Goal: Check status: Check status

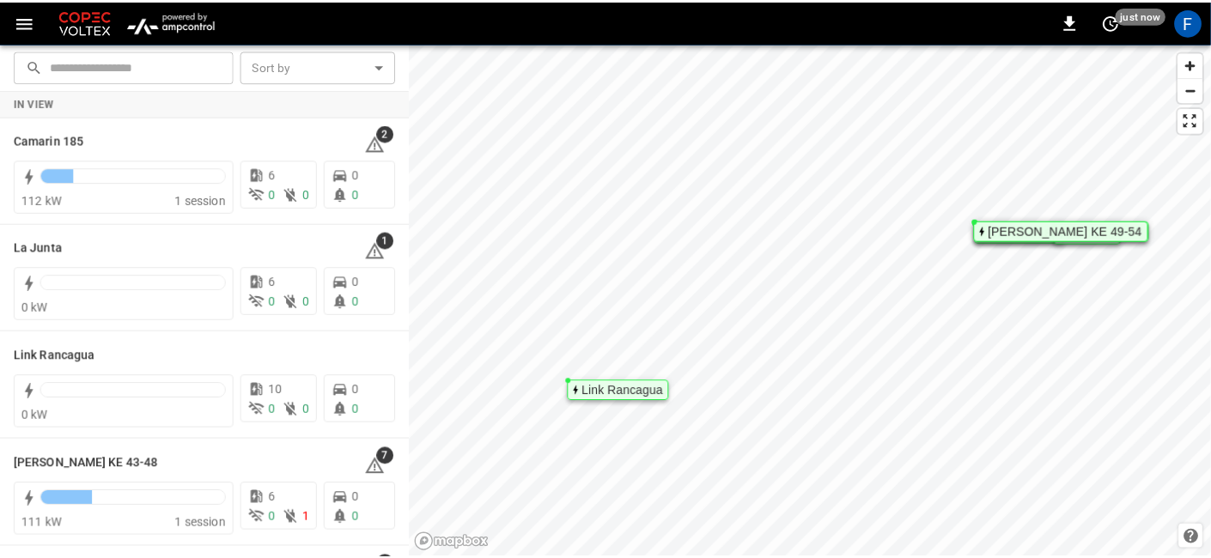
scroll to position [98, 0]
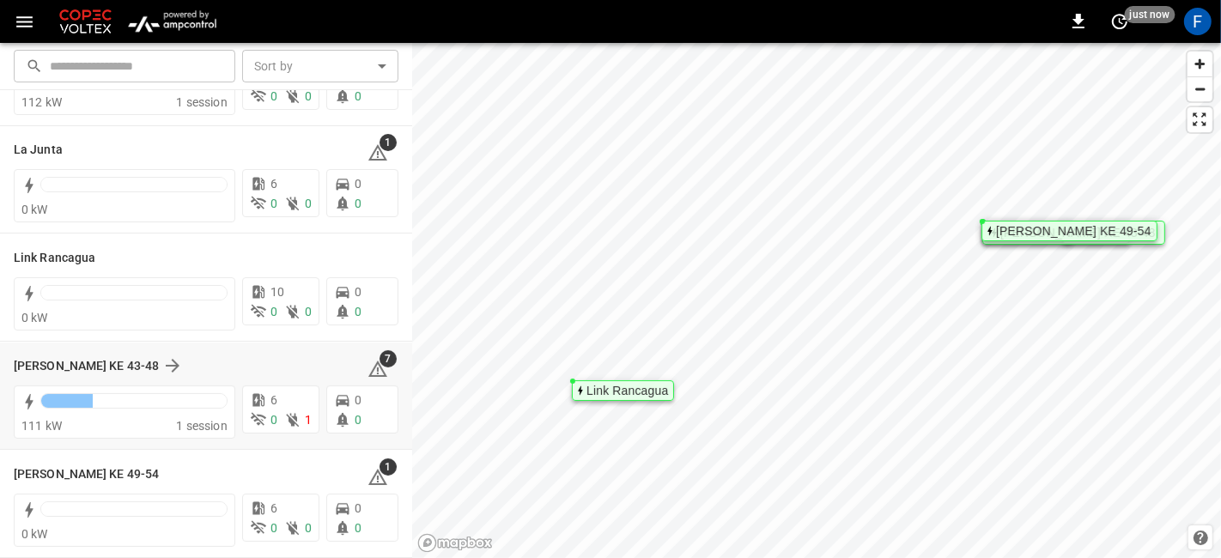
click at [52, 352] on div "Loza Colon KE 43-48 7" at bounding box center [206, 366] width 385 height 33
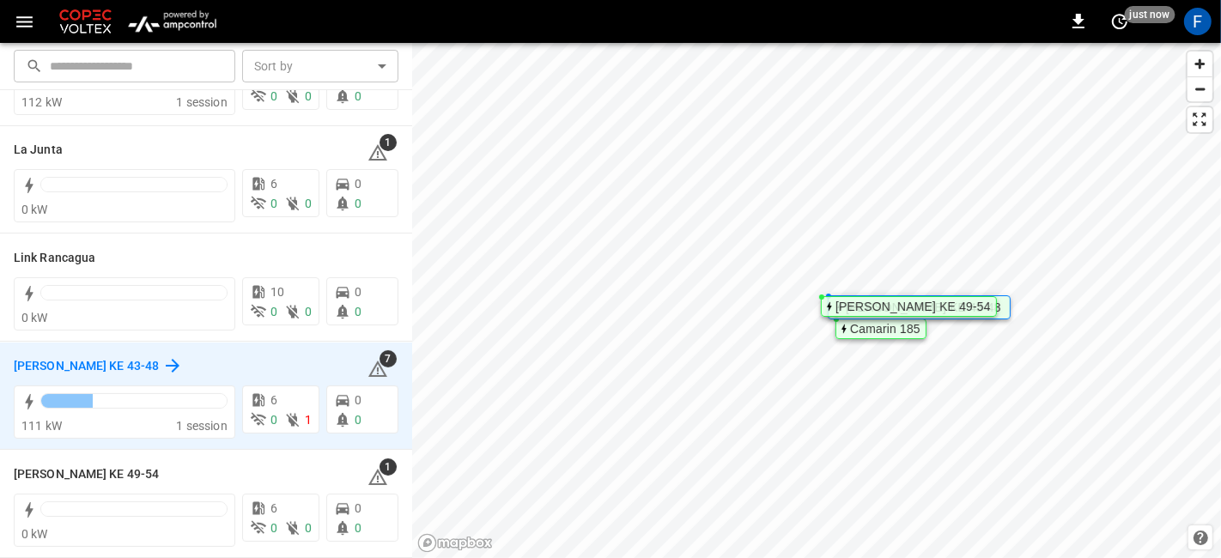
click at [60, 356] on div "Loza Colon KE 43-48" at bounding box center [98, 366] width 169 height 21
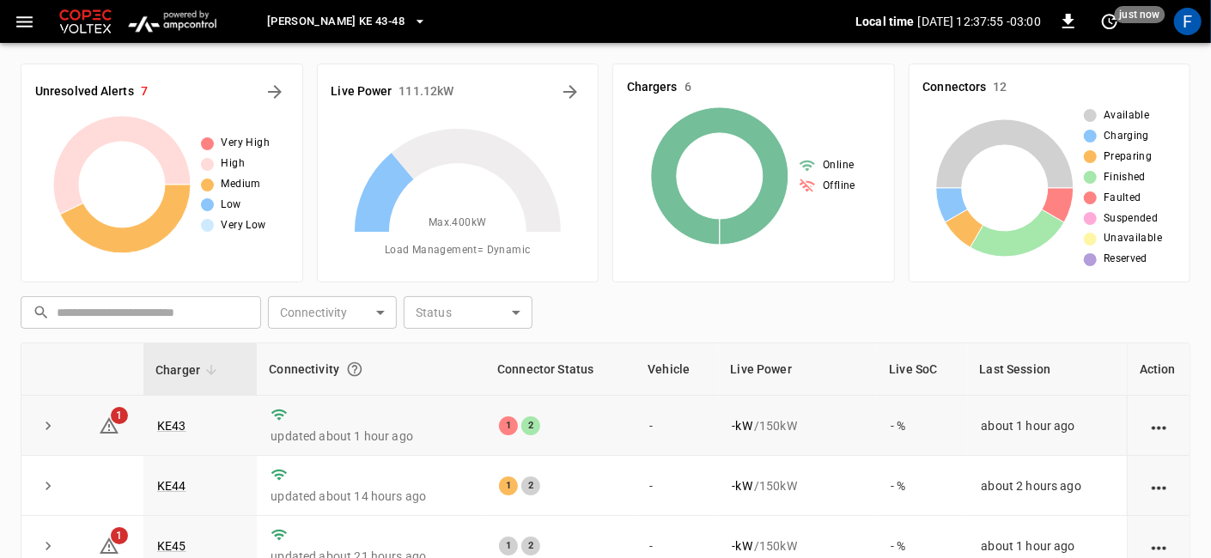
click at [166, 411] on td "KE43" at bounding box center [199, 426] width 113 height 60
click at [168, 418] on link "KE43" at bounding box center [172, 426] width 36 height 21
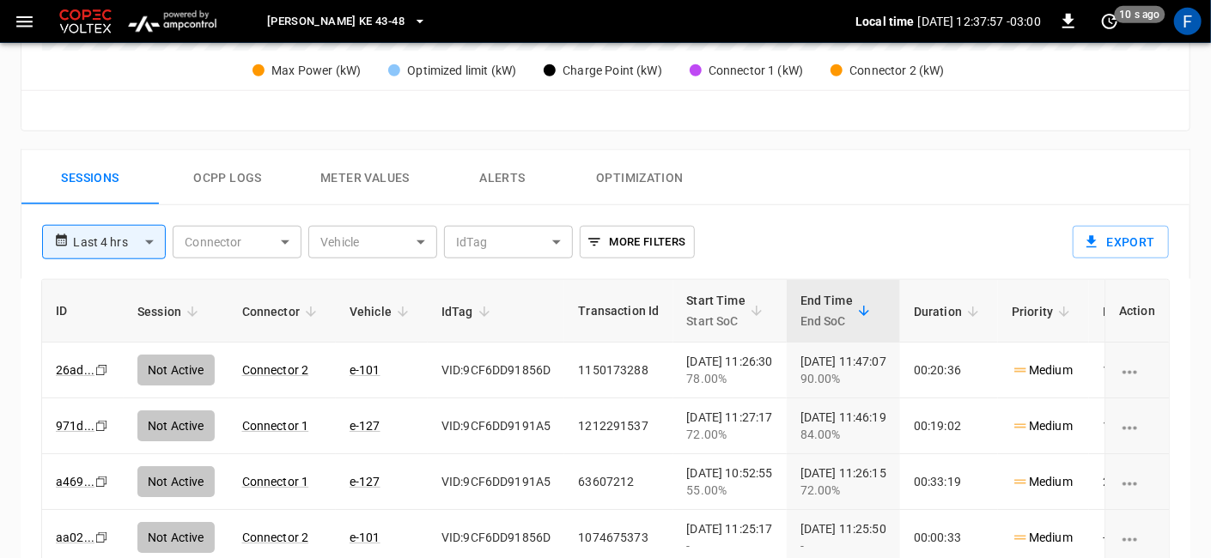
scroll to position [724, 0]
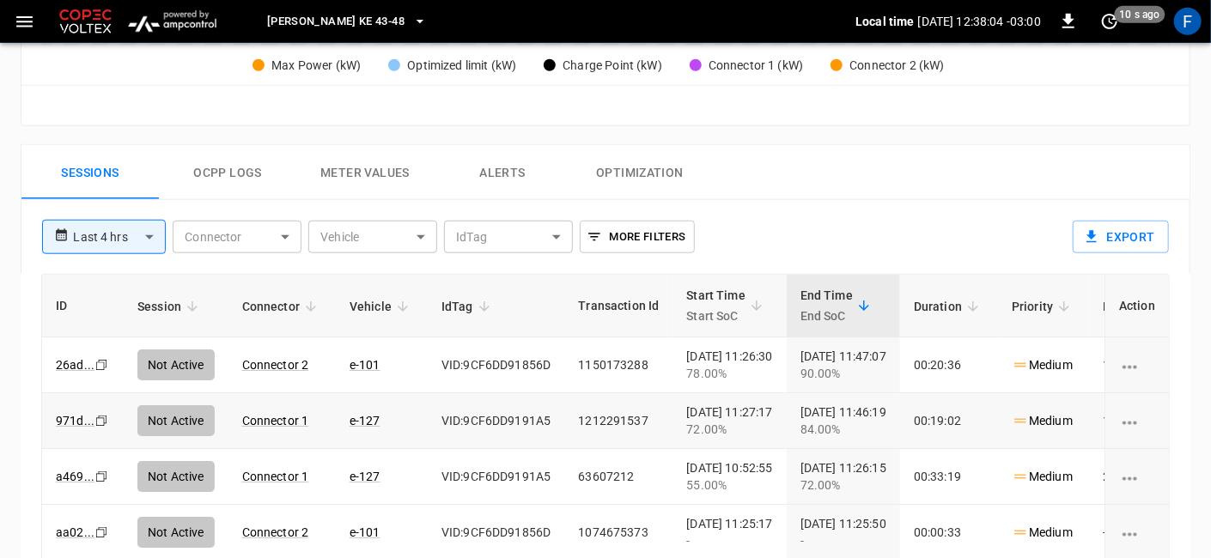
drag, startPoint x: 960, startPoint y: 428, endPoint x: 904, endPoint y: 432, distance: 56.9
click at [904, 432] on tr "971d ... Copy Not Active Connector 1 e-127 VID:9CF6DD9191A5 1212291537 2025-10-…" at bounding box center [705, 421] width 1327 height 56
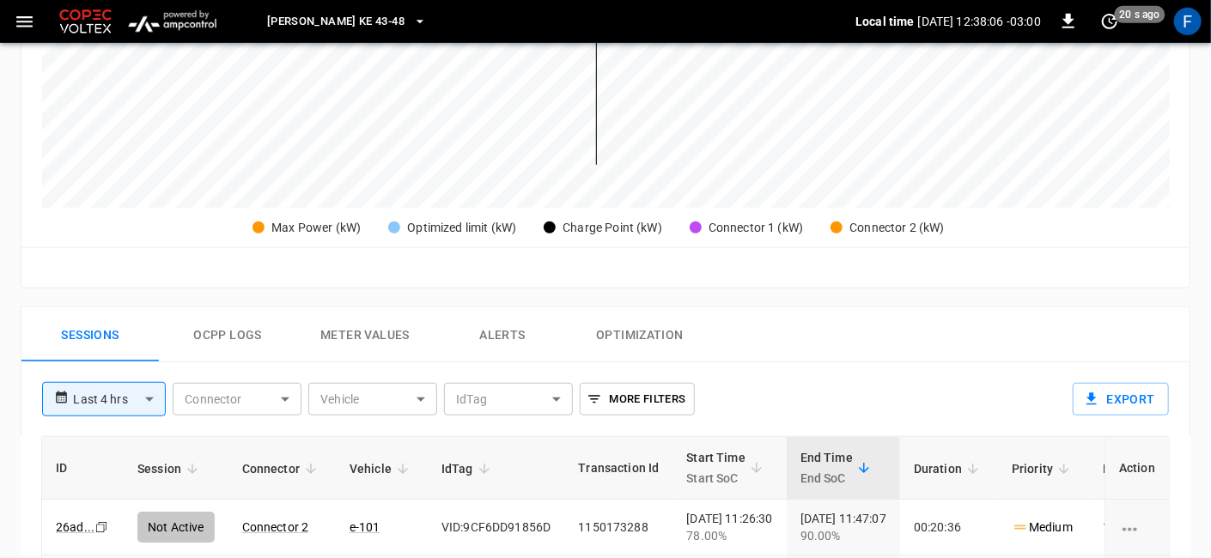
scroll to position [560, 0]
